Goal: Task Accomplishment & Management: Use online tool/utility

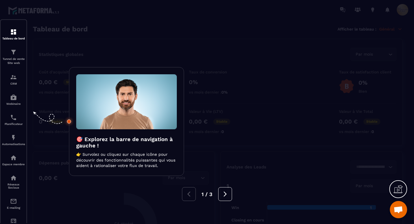
click at [210, 161] on div at bounding box center [207, 112] width 414 height 224
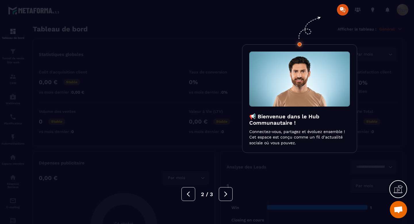
click at [49, 182] on div at bounding box center [207, 112] width 414 height 224
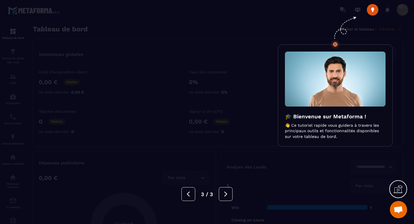
click at [12, 190] on div "3 / 3" at bounding box center [207, 194] width 414 height 14
click at [13, 189] on div "3 / 3" at bounding box center [207, 194] width 414 height 14
click at [90, 196] on div "3 / 3" at bounding box center [207, 194] width 414 height 14
click at [93, 176] on div at bounding box center [207, 112] width 414 height 224
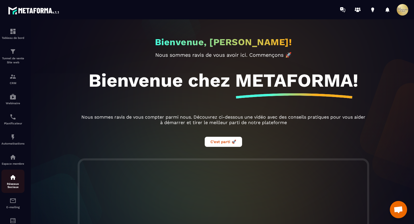
click at [13, 184] on p "Réseaux Sociaux" at bounding box center [12, 185] width 23 height 6
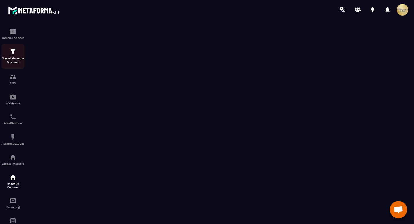
click at [11, 52] on img at bounding box center [12, 51] width 7 height 7
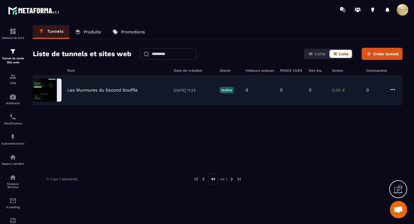
click at [108, 91] on p "Les Murmures du Second Souffle" at bounding box center [102, 89] width 71 height 5
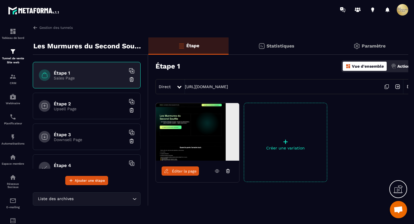
click at [180, 133] on img at bounding box center [197, 132] width 83 height 58
click at [176, 167] on link "Éditer la page" at bounding box center [180, 170] width 37 height 9
